Goal: Task Accomplishment & Management: Manage account settings

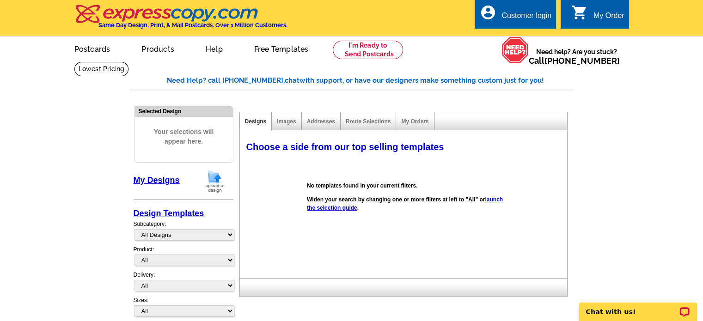
click at [158, 179] on link "My Designs" at bounding box center [157, 180] width 46 height 9
click at [516, 14] on div "Customer login" at bounding box center [526, 18] width 50 height 13
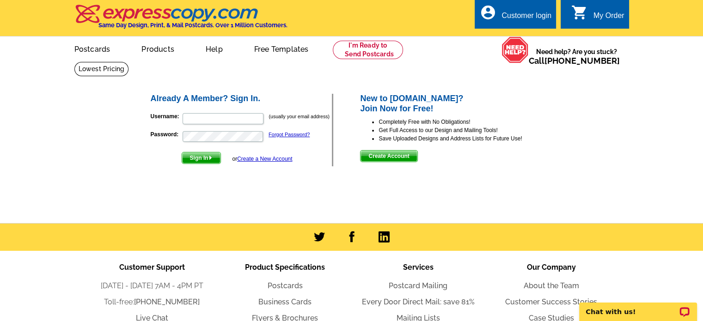
type input "Barbara@BarbaraJenness.com"
click at [203, 156] on span "Sign In" at bounding box center [201, 157] width 38 height 11
